Goal: Find specific page/section: Find specific page/section

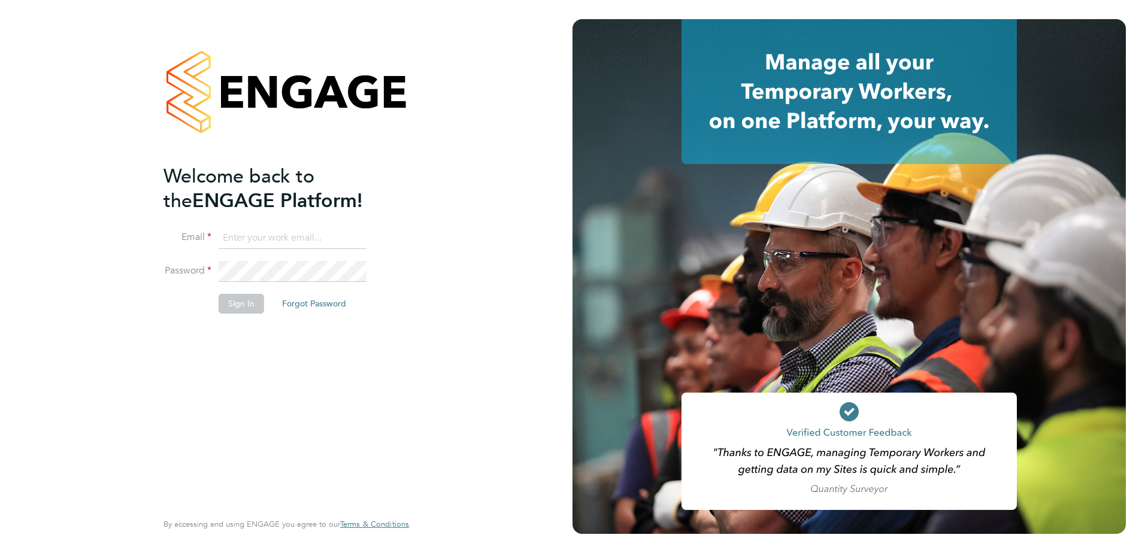
type input "[EMAIL_ADDRESS][DOMAIN_NAME]"
click at [243, 304] on button "Sign In" at bounding box center [242, 303] width 46 height 19
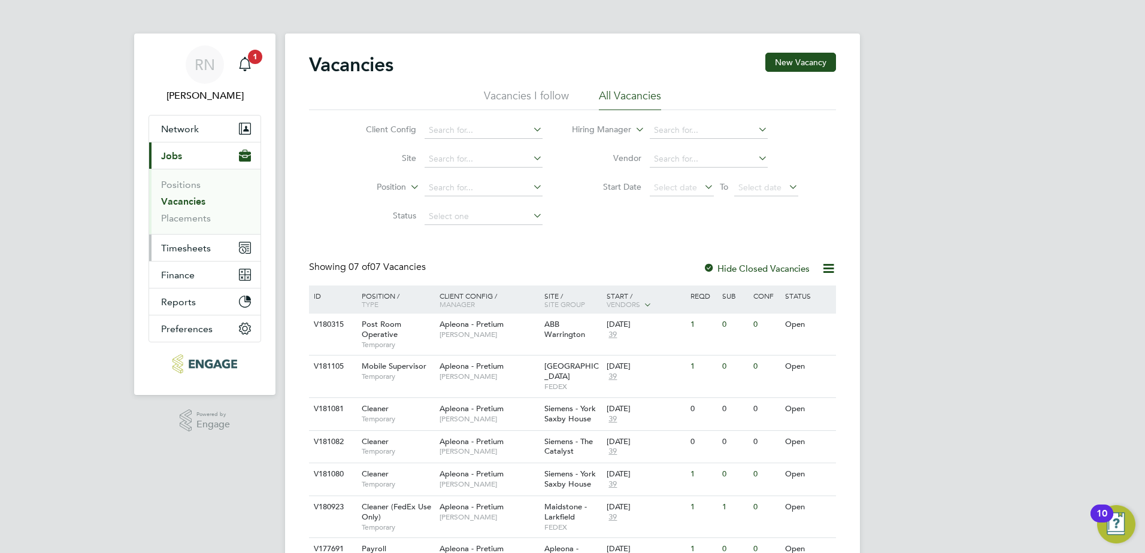
click at [208, 251] on span "Timesheets" at bounding box center [186, 248] width 50 height 11
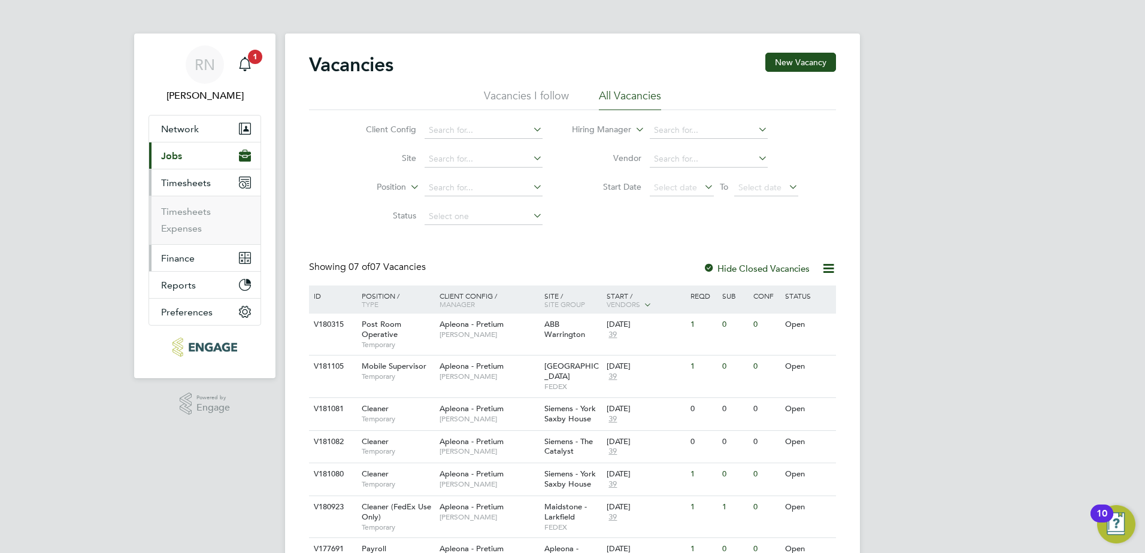
click at [174, 260] on span "Finance" at bounding box center [178, 258] width 34 height 11
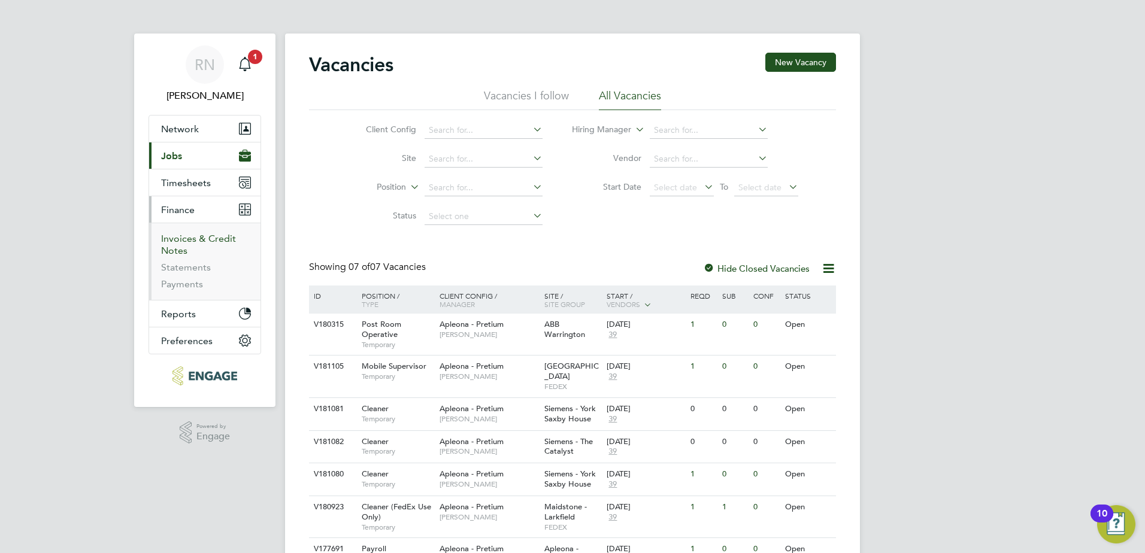
click at [187, 238] on link "Invoices & Credit Notes" at bounding box center [198, 244] width 75 height 23
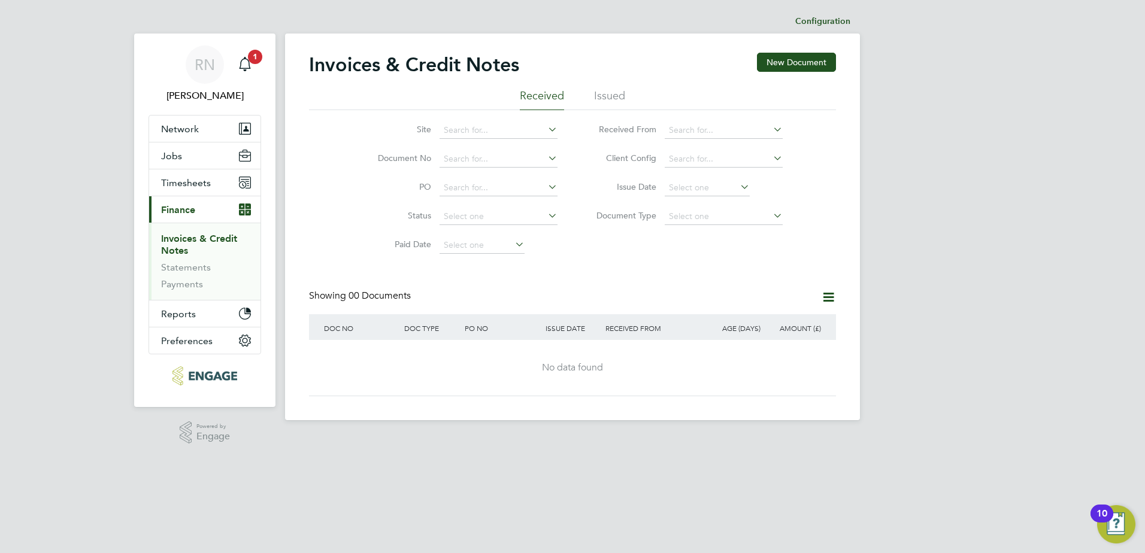
click at [599, 98] on li "Issued" at bounding box center [609, 100] width 31 height 22
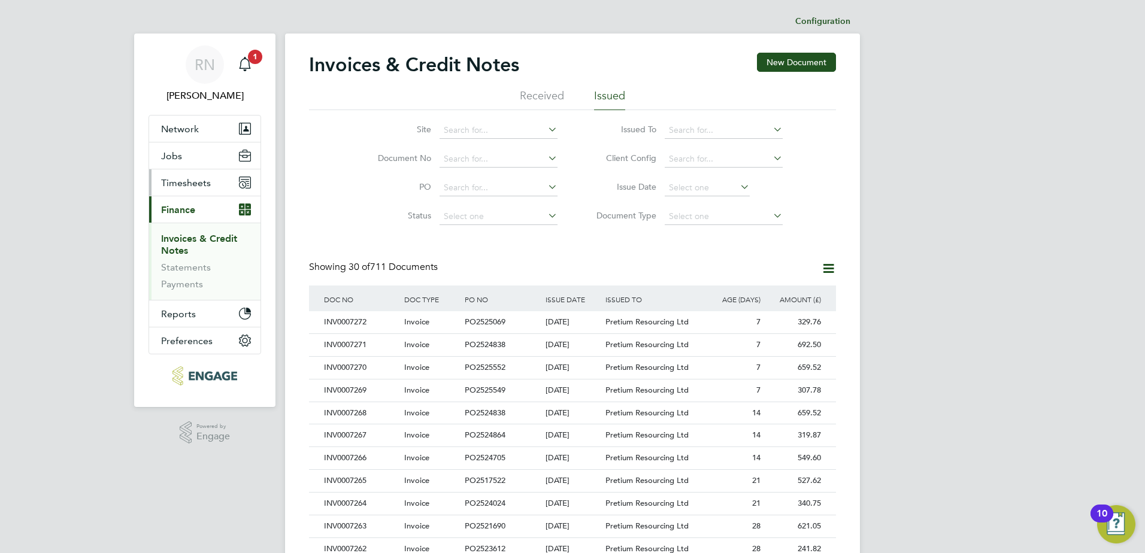
click at [195, 185] on span "Timesheets" at bounding box center [186, 182] width 50 height 11
